Goal: Obtain resource: Download file/media

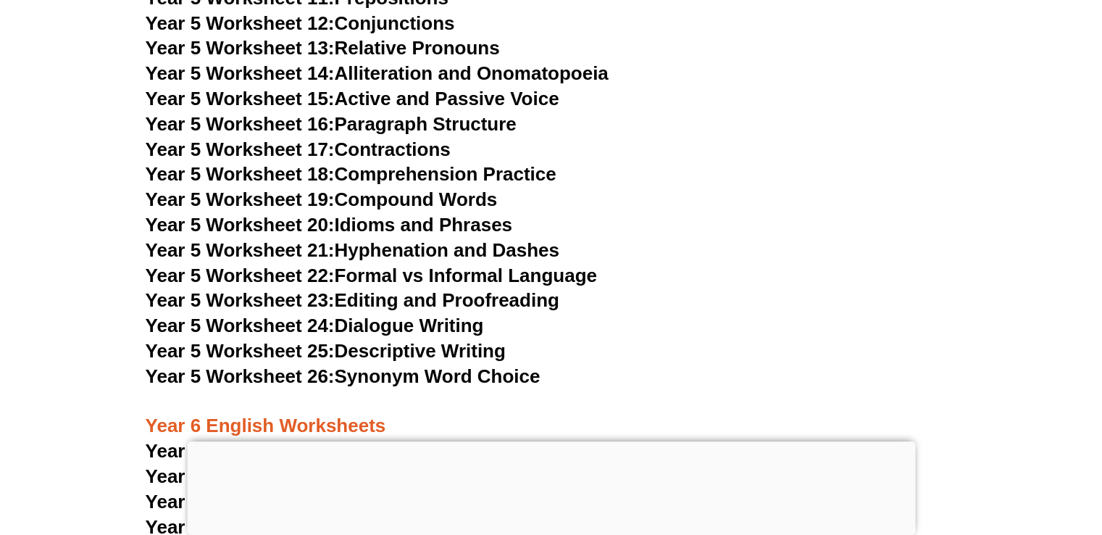
scroll to position [7546, 0]
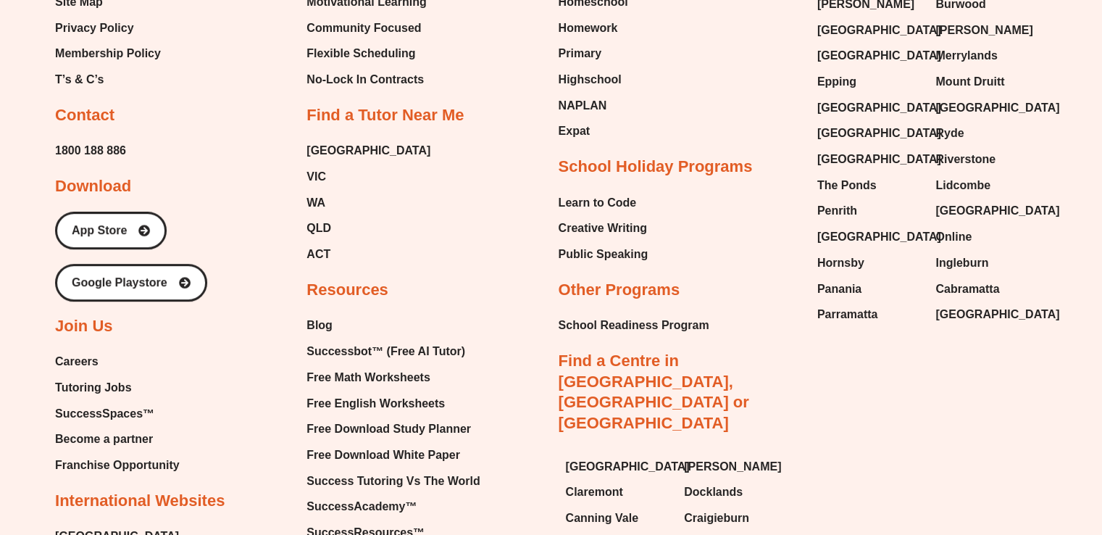
scroll to position [6311, 0]
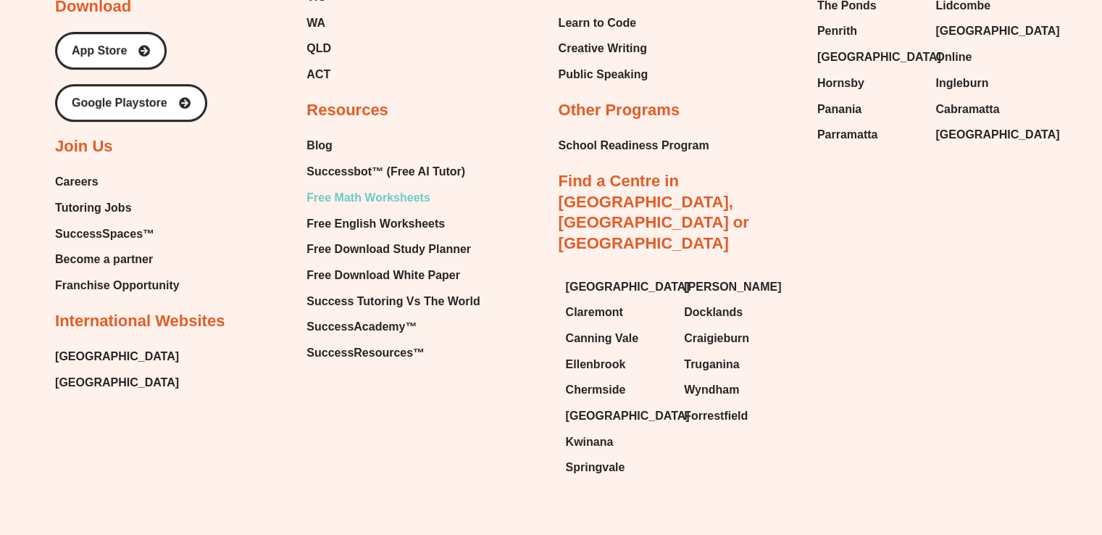
click at [401, 187] on span "Free Math Worksheets" at bounding box center [367, 198] width 123 height 22
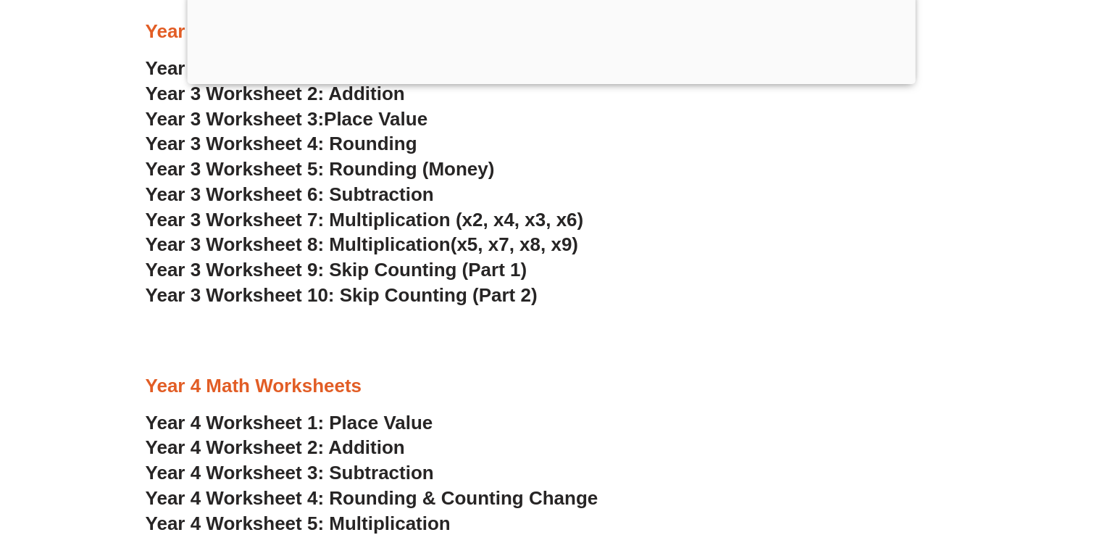
scroll to position [2047, 0]
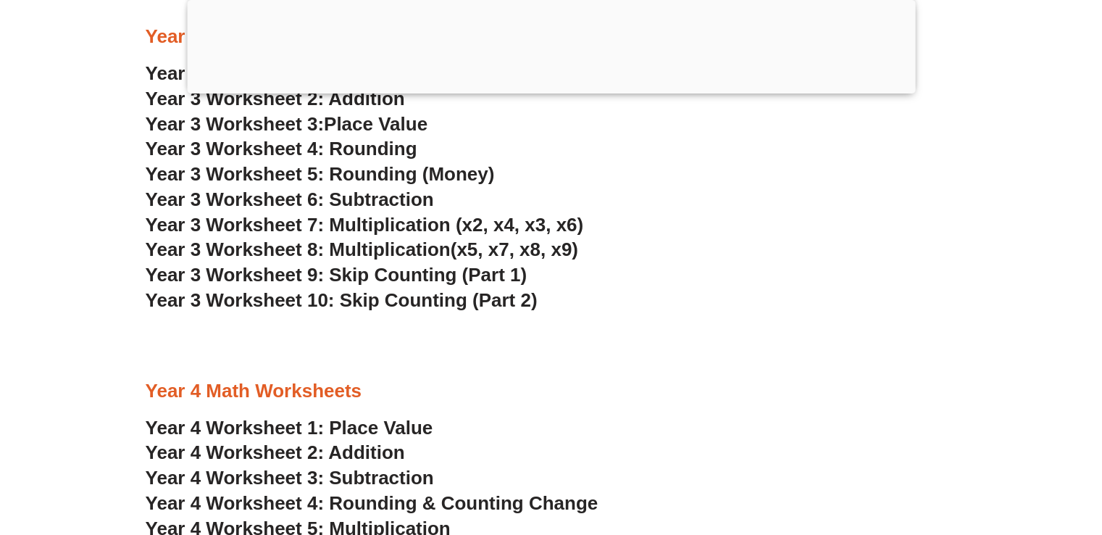
click at [413, 298] on span "Year 3 Worksheet 10: Skip Counting (Part 2)" at bounding box center [342, 300] width 392 height 22
click at [348, 267] on span "Year 3 Worksheet 9: Skip Counting (Part 1)" at bounding box center [337, 275] width 382 height 22
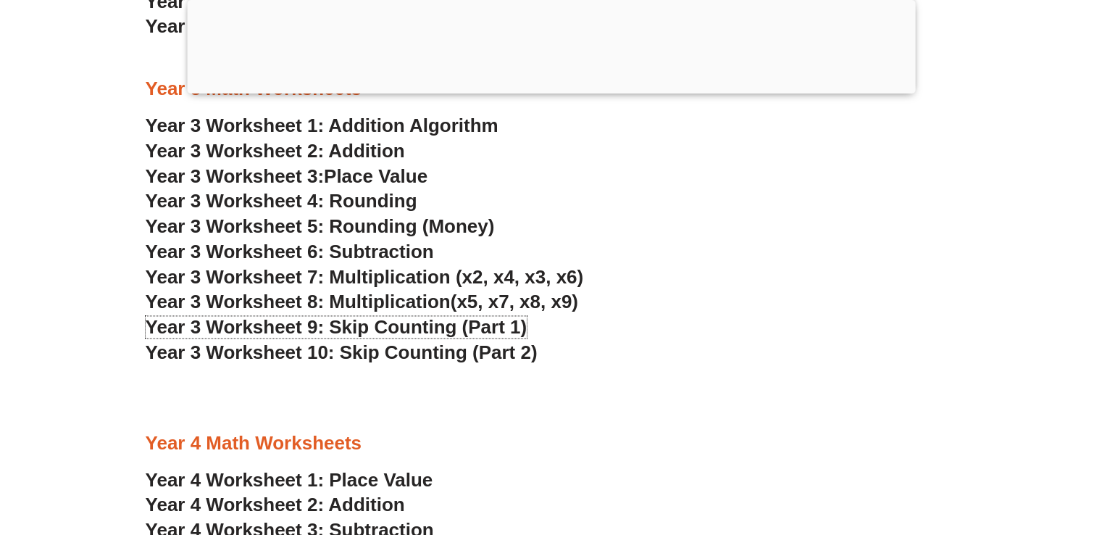
scroll to position [2024, 0]
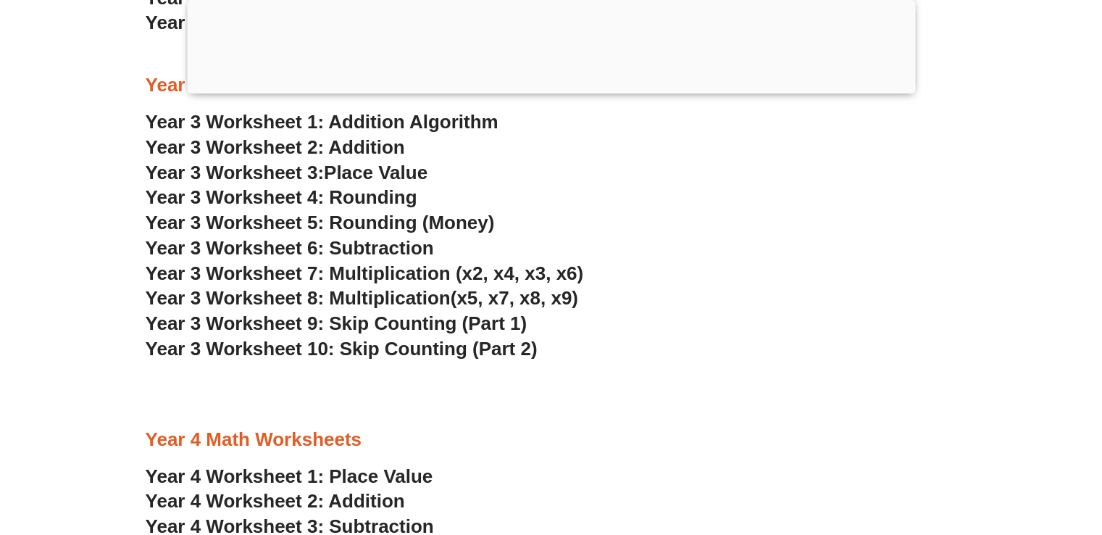
click at [414, 205] on span "Year 3 Worksheet 4: Rounding" at bounding box center [282, 197] width 272 height 22
click at [327, 388] on div at bounding box center [552, 380] width 812 height 36
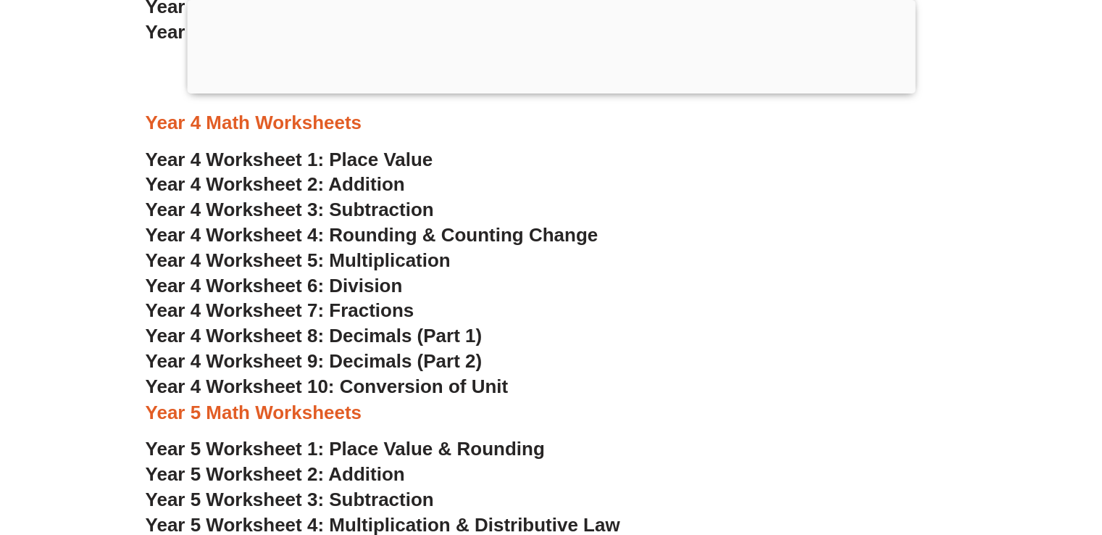
scroll to position [2343, 0]
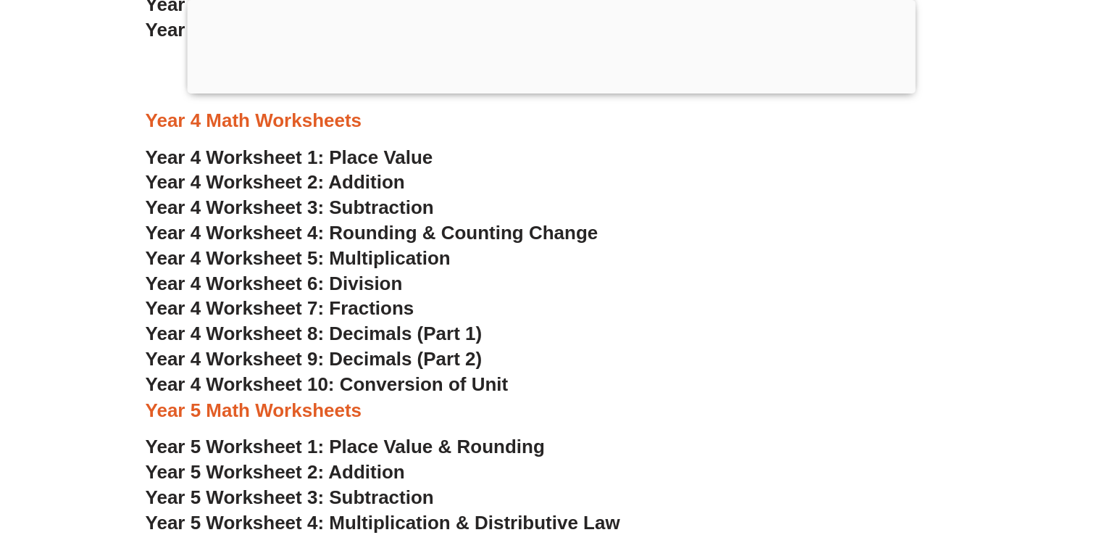
click at [367, 385] on span "Year 4 Worksheet 10: Conversion of Unit" at bounding box center [327, 384] width 363 height 22
click at [721, 291] on h3 "Year 4 Worksheet 6: Division" at bounding box center [552, 284] width 812 height 25
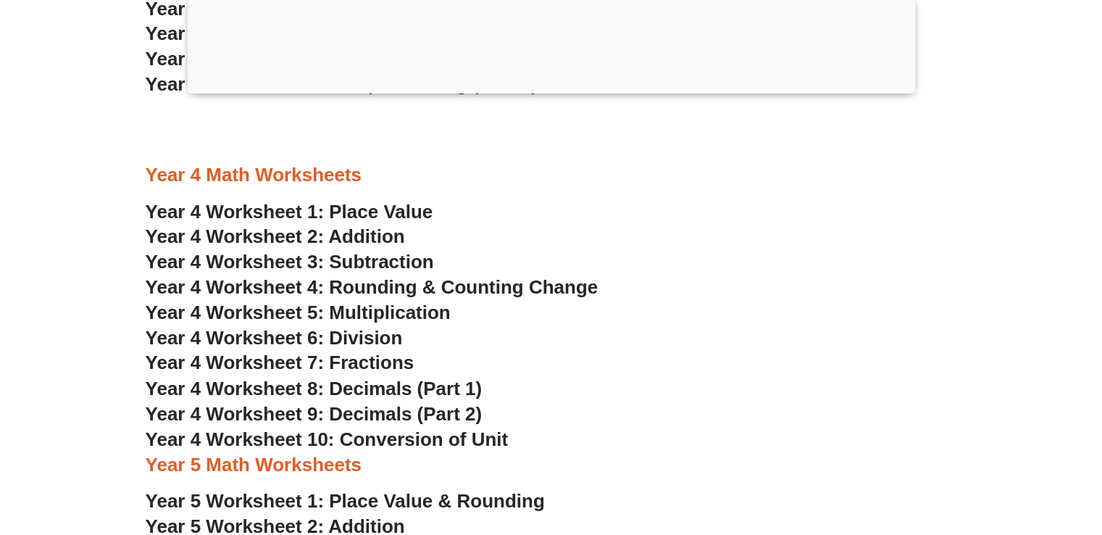
scroll to position [2401, 0]
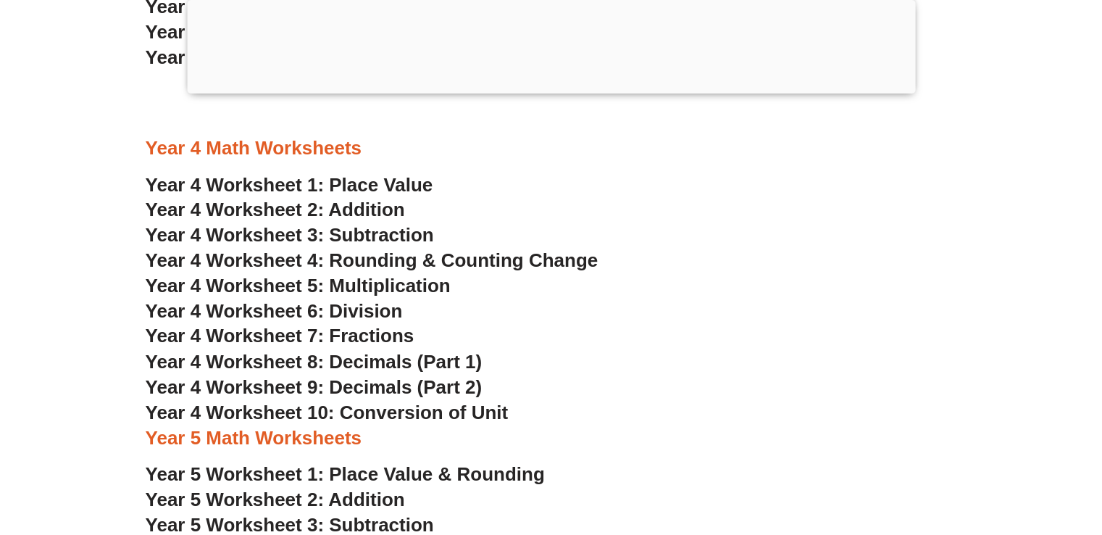
click at [351, 415] on span "Year 4 Worksheet 10: Conversion of Unit" at bounding box center [327, 412] width 363 height 22
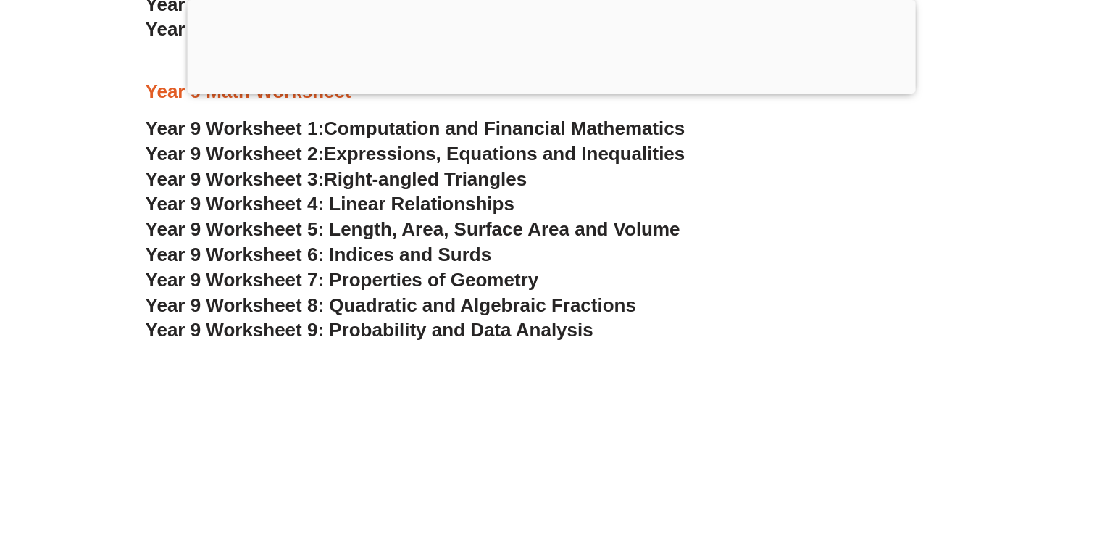
scroll to position [4730, 0]
click at [492, 127] on span "Computation and Financial Mathematics" at bounding box center [504, 128] width 361 height 22
click at [467, 303] on span "Year 9 Worksheet 8: Quadratic and Algebraic Fractions" at bounding box center [391, 304] width 491 height 22
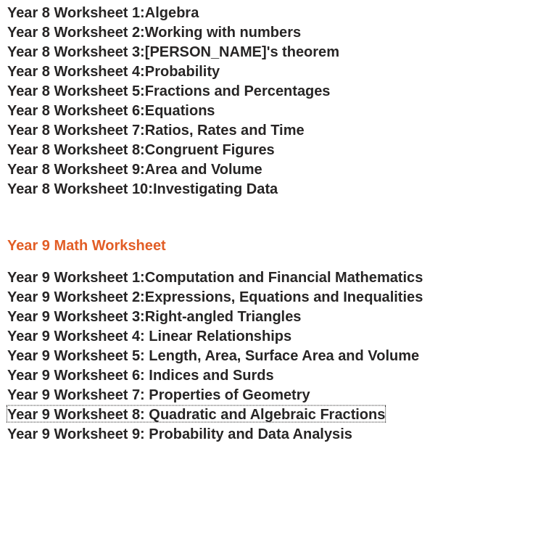
scroll to position [3928, 0]
